Goal: Task Accomplishment & Management: Manage account settings

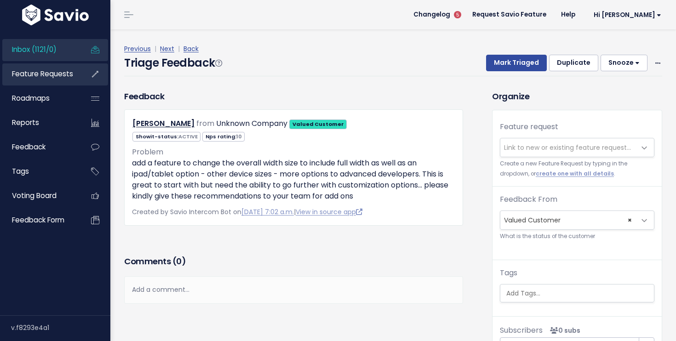
click at [60, 77] on span "Feature Requests" at bounding box center [42, 74] width 61 height 10
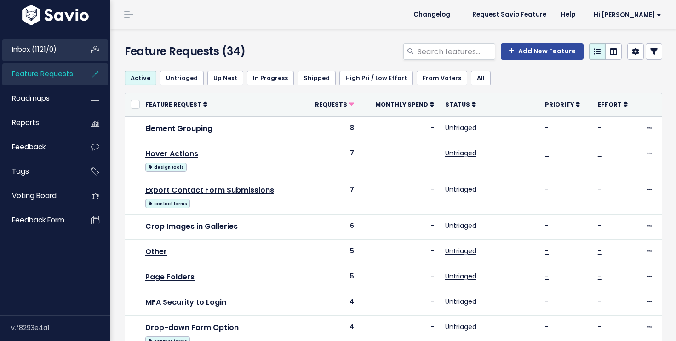
click at [57, 53] on link "Inbox (1121/0)" at bounding box center [39, 49] width 74 height 21
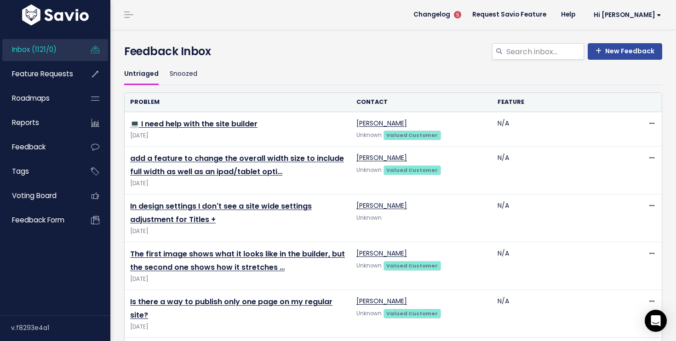
click at [148, 102] on th "Problem" at bounding box center [238, 102] width 226 height 19
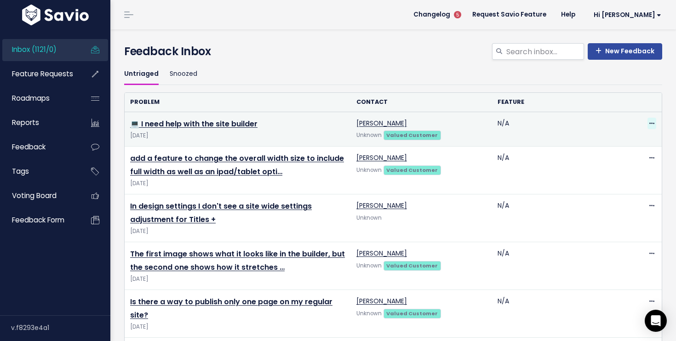
click at [651, 124] on icon at bounding box center [651, 124] width 5 height 6
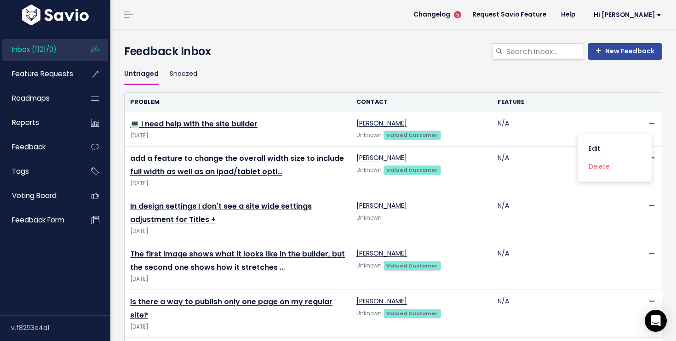
click at [512, 91] on div "Untriaged Snoozed" at bounding box center [393, 77] width 538 height 29
click at [61, 49] on link "Inbox (1121/0)" at bounding box center [39, 49] width 74 height 21
click at [192, 46] on h4 "Feedback Inbox" at bounding box center [393, 51] width 538 height 17
click at [125, 15] on link at bounding box center [128, 15] width 15 height 8
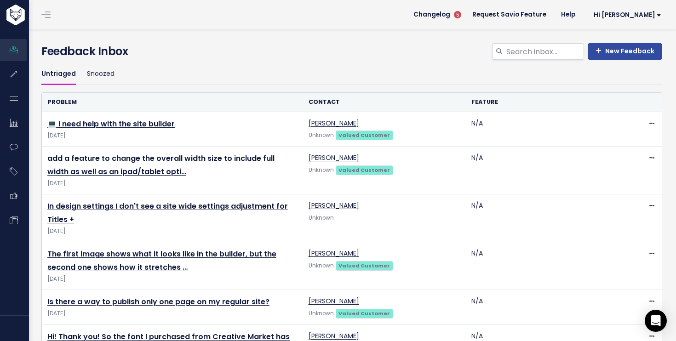
click at [43, 17] on link at bounding box center [46, 15] width 15 height 8
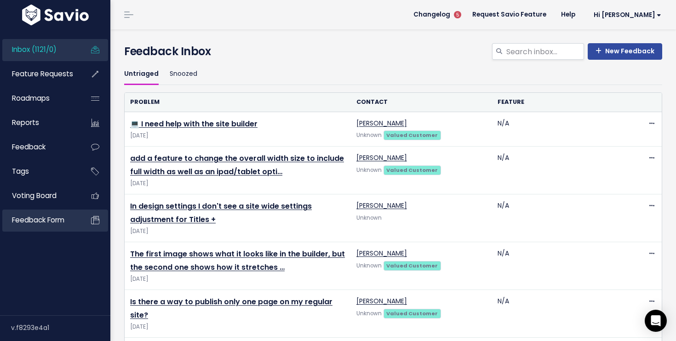
click at [40, 223] on span "Feedback form" at bounding box center [38, 220] width 52 height 10
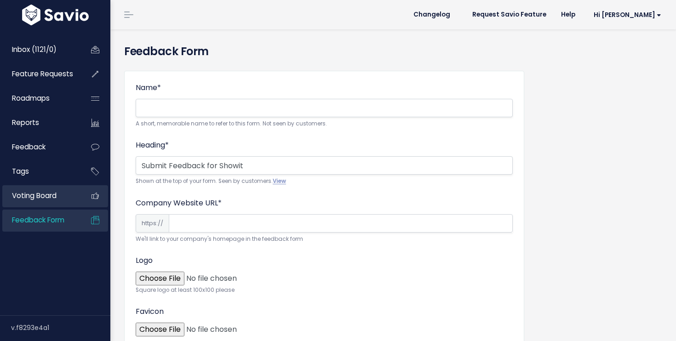
click at [47, 194] on span "Voting Board" at bounding box center [34, 196] width 45 height 10
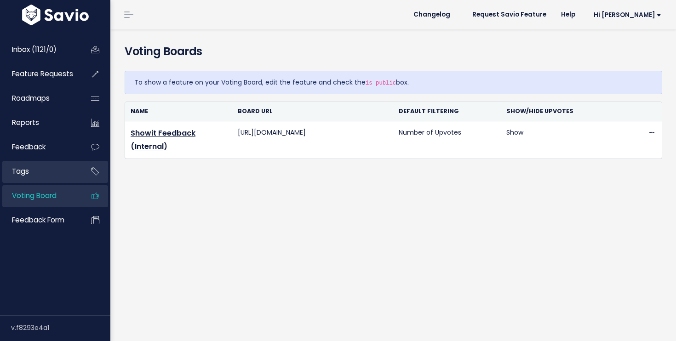
click at [39, 169] on link "Tags" at bounding box center [39, 171] width 74 height 21
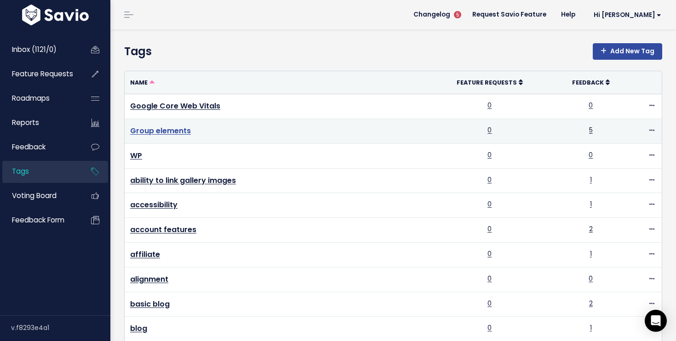
click at [154, 131] on link "Group elements" at bounding box center [160, 130] width 61 height 11
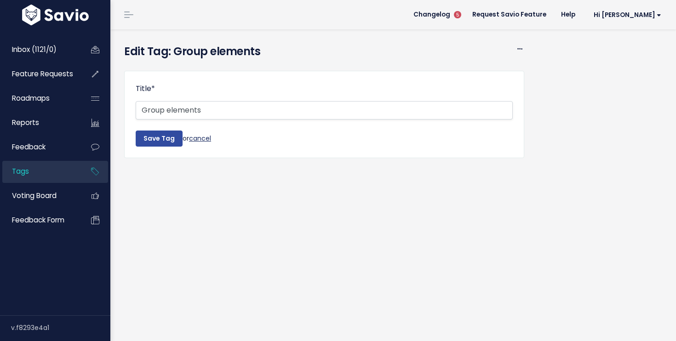
click at [196, 140] on link "cancel" at bounding box center [200, 137] width 22 height 9
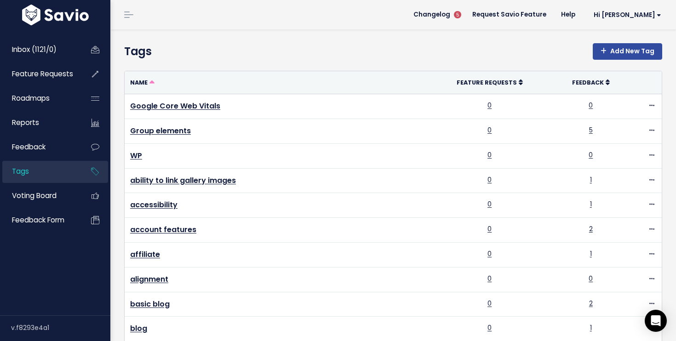
click at [123, 11] on link at bounding box center [128, 15] width 15 height 8
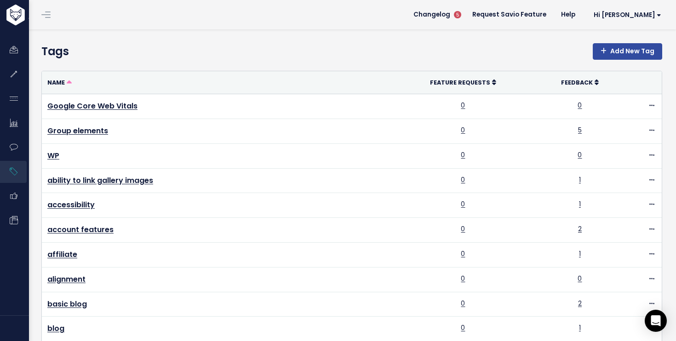
click at [45, 15] on span at bounding box center [45, 14] width 9 height 1
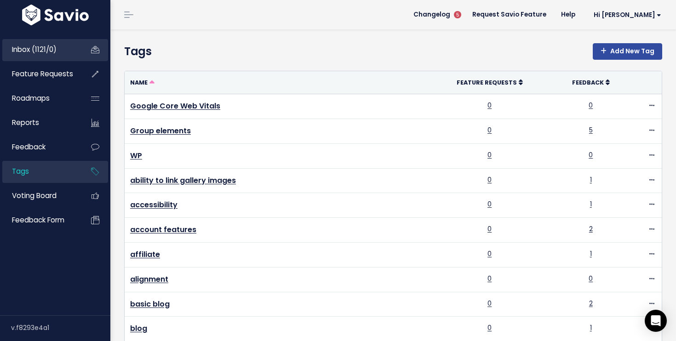
click at [52, 46] on span "Inbox (1121/0)" at bounding box center [34, 50] width 45 height 10
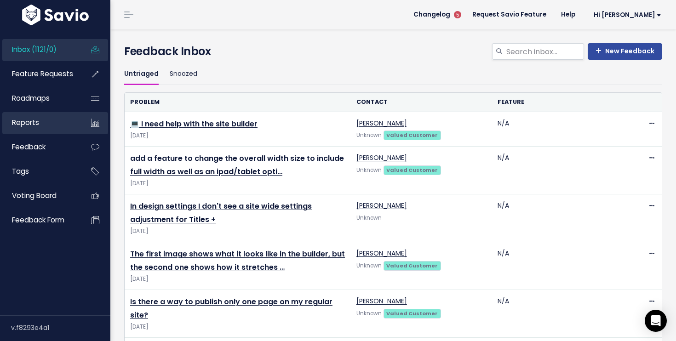
click at [47, 126] on link "Reports" at bounding box center [39, 122] width 74 height 21
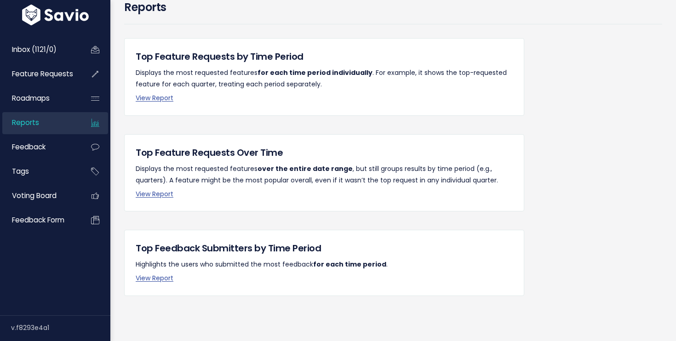
scroll to position [46, 0]
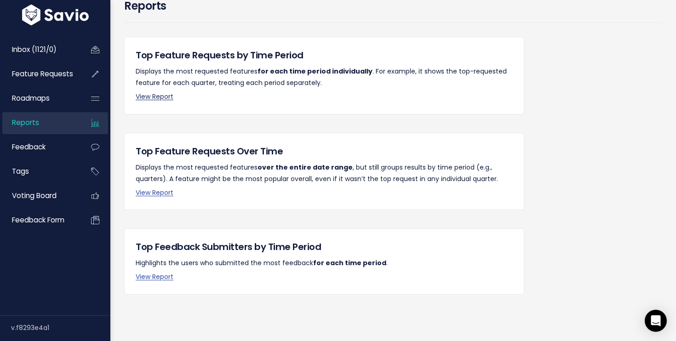
click at [157, 96] on link "View Report" at bounding box center [155, 96] width 38 height 9
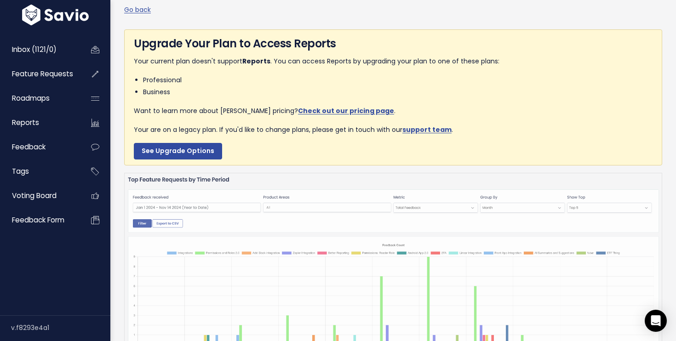
scroll to position [37, 0]
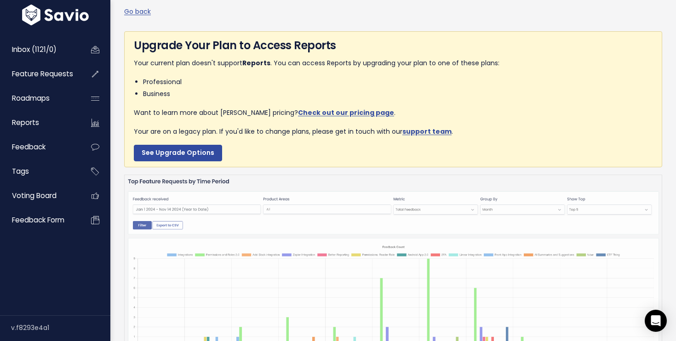
click at [200, 207] on img at bounding box center [393, 303] width 538 height 256
click at [189, 209] on img at bounding box center [393, 303] width 538 height 256
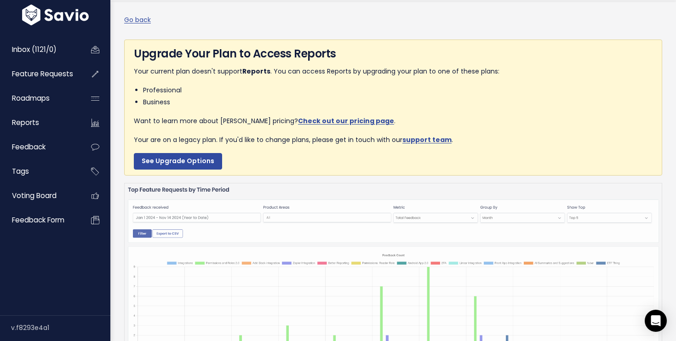
scroll to position [0, 0]
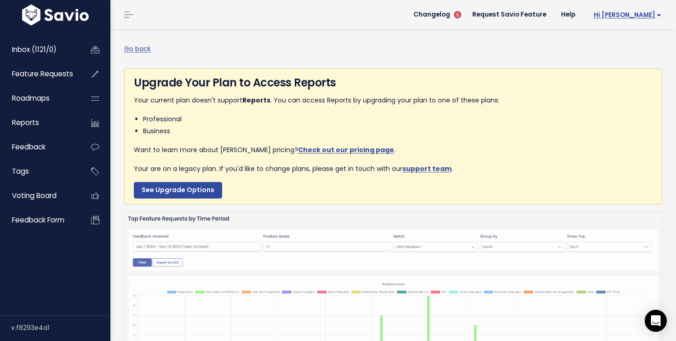
click at [637, 14] on span "Hi [PERSON_NAME]" at bounding box center [627, 14] width 68 height 7
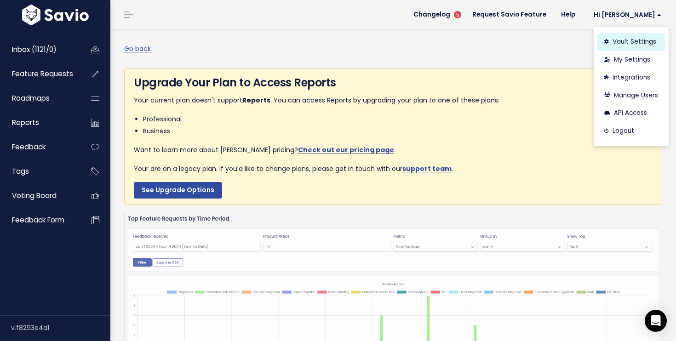
click at [622, 41] on link "Vault Settings" at bounding box center [631, 42] width 68 height 18
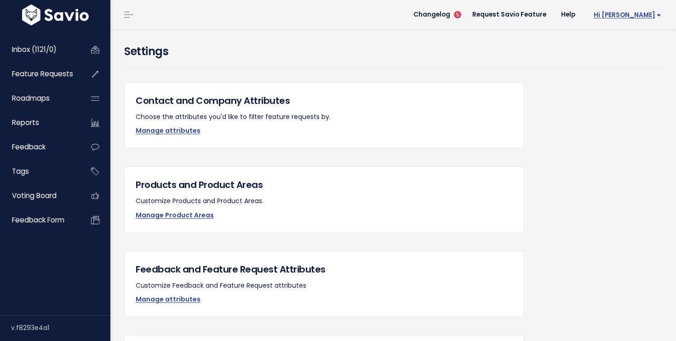
click at [646, 15] on span "Hi [PERSON_NAME]" at bounding box center [627, 14] width 68 height 7
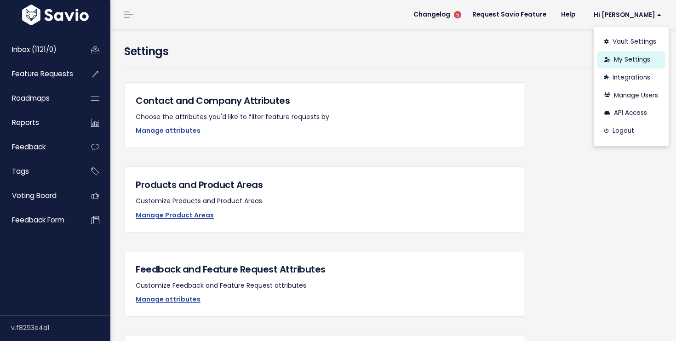
click at [626, 64] on link "My Settings" at bounding box center [631, 60] width 68 height 18
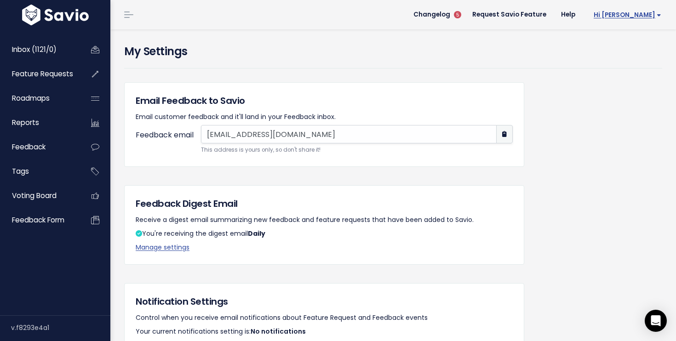
click at [648, 15] on span "Hi [PERSON_NAME]" at bounding box center [627, 14] width 68 height 7
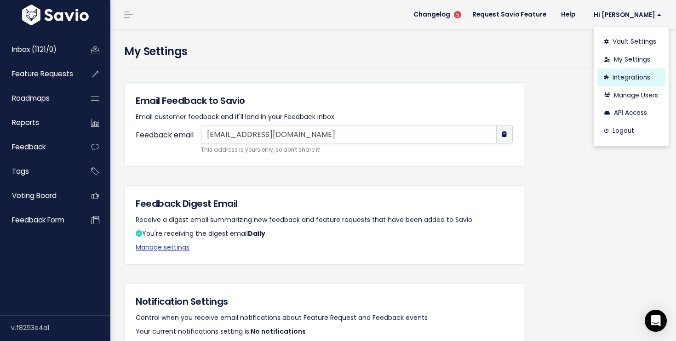
click at [630, 75] on link "Integrations" at bounding box center [631, 77] width 68 height 18
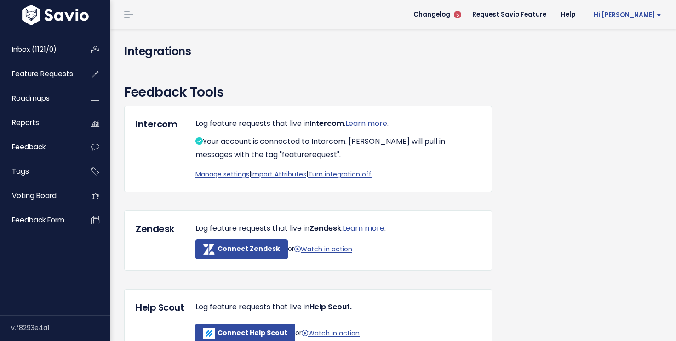
click at [650, 15] on span "Hi [PERSON_NAME]" at bounding box center [627, 14] width 68 height 7
